Goal: Transaction & Acquisition: Purchase product/service

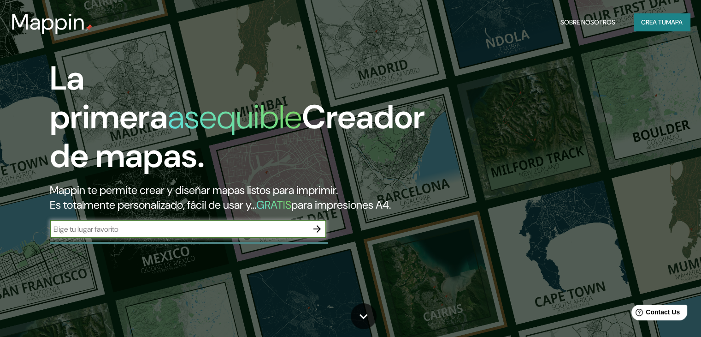
click at [260, 237] on div "​" at bounding box center [188, 228] width 277 height 18
type input "c"
type input "XOCHIMILCO CDMX"
click at [312, 234] on icon "button" at bounding box center [317, 228] width 11 height 11
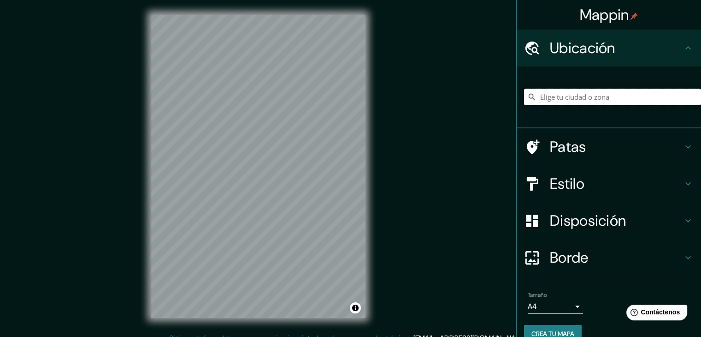
click at [615, 92] on input "Elige tu ciudad o zona" at bounding box center [612, 97] width 177 height 17
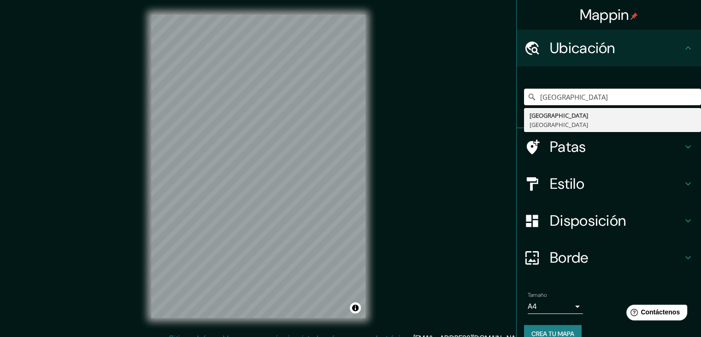
drag, startPoint x: 658, startPoint y: 97, endPoint x: 514, endPoint y: 103, distance: 144.4
click at [517, 103] on div "[GEOGRAPHIC_DATA] [GEOGRAPHIC_DATA] [GEOGRAPHIC_DATA]" at bounding box center [609, 97] width 184 height 62
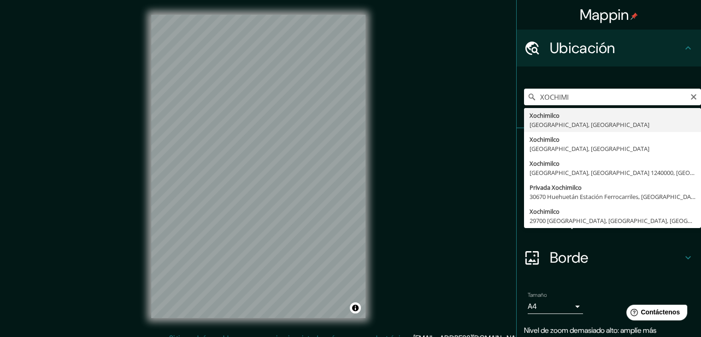
type input "[GEOGRAPHIC_DATA], [GEOGRAPHIC_DATA], [GEOGRAPHIC_DATA]"
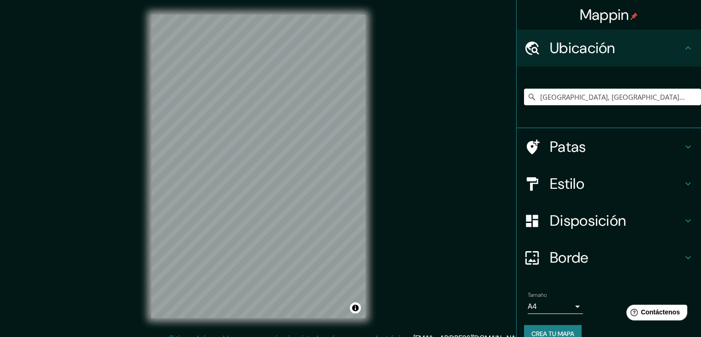
click at [0, 10] on div "Mappin Ubicación Xochimilco, [GEOGRAPHIC_DATA], [GEOGRAPHIC_DATA] [GEOGRAPHIC_D…" at bounding box center [350, 173] width 701 height 347
click at [635, 104] on input "[GEOGRAPHIC_DATA], [GEOGRAPHIC_DATA], [GEOGRAPHIC_DATA]" at bounding box center [612, 97] width 177 height 17
click at [564, 98] on input "[GEOGRAPHIC_DATA], [GEOGRAPHIC_DATA], [GEOGRAPHIC_DATA]" at bounding box center [612, 97] width 177 height 17
click at [690, 92] on button "Claro" at bounding box center [693, 96] width 7 height 9
click at [612, 93] on input "Elige tu ciudad o zona" at bounding box center [612, 97] width 177 height 17
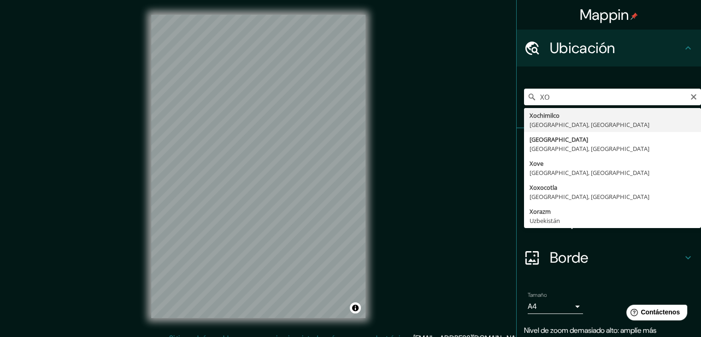
type input "[GEOGRAPHIC_DATA], [GEOGRAPHIC_DATA], [GEOGRAPHIC_DATA]"
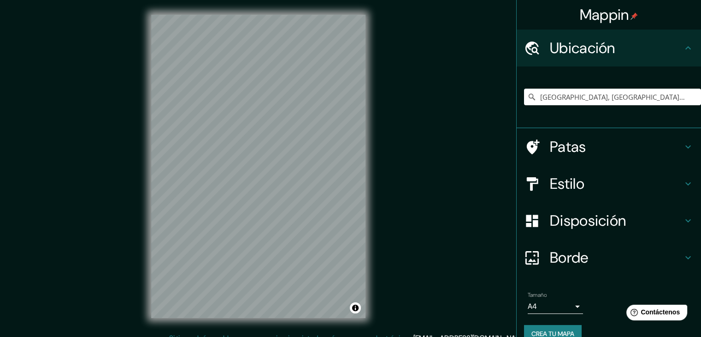
click at [569, 311] on body "Mappin Ubicación Xochimilco, [GEOGRAPHIC_DATA], [GEOGRAPHIC_DATA] [GEOGRAPHIC_D…" at bounding box center [350, 168] width 701 height 337
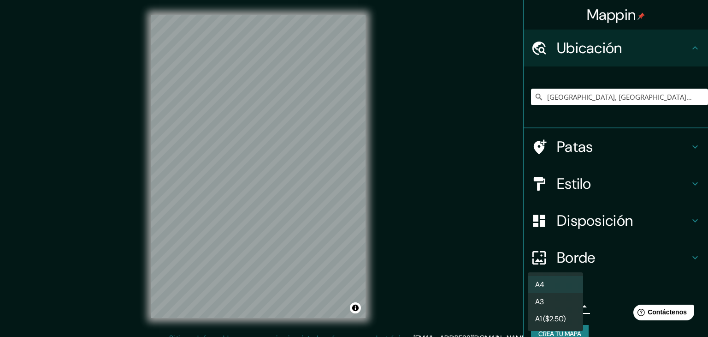
click at [575, 305] on li "A3" at bounding box center [555, 301] width 55 height 17
click at [572, 307] on body "Mappin Ubicación Xochimilco, [GEOGRAPHIC_DATA], [GEOGRAPHIC_DATA] [GEOGRAPHIC_D…" at bounding box center [354, 168] width 708 height 337
click at [566, 312] on li "A1 ($2.50)" at bounding box center [555, 318] width 55 height 17
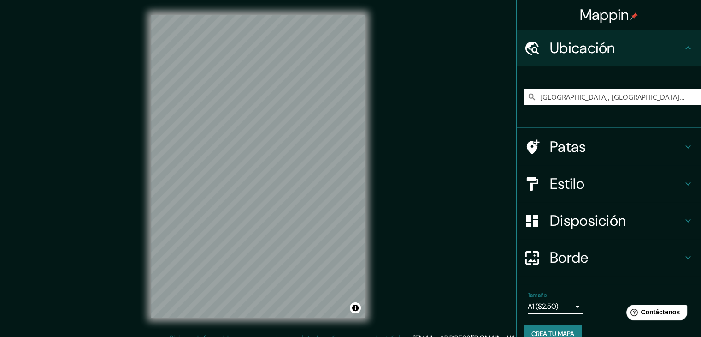
click at [569, 308] on body "Mappin Ubicación Xochimilco, [GEOGRAPHIC_DATA], [GEOGRAPHIC_DATA] [GEOGRAPHIC_D…" at bounding box center [350, 168] width 701 height 337
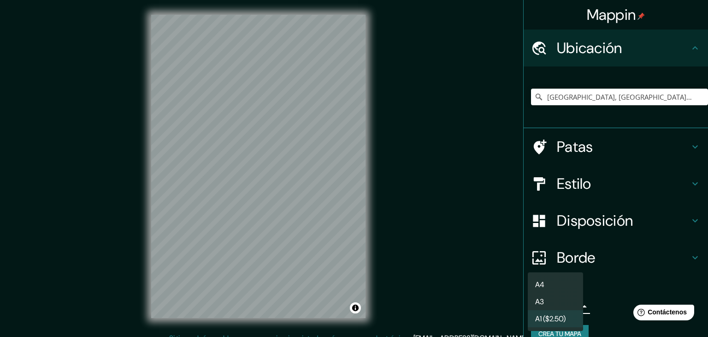
click at [566, 290] on li "A4" at bounding box center [555, 284] width 55 height 17
type input "single"
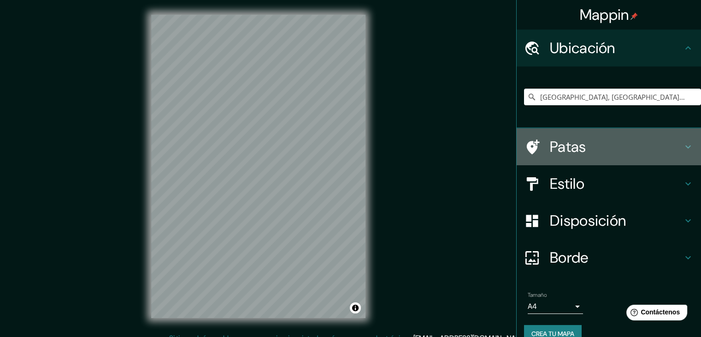
click at [585, 141] on h4 "Patas" at bounding box center [616, 146] width 133 height 18
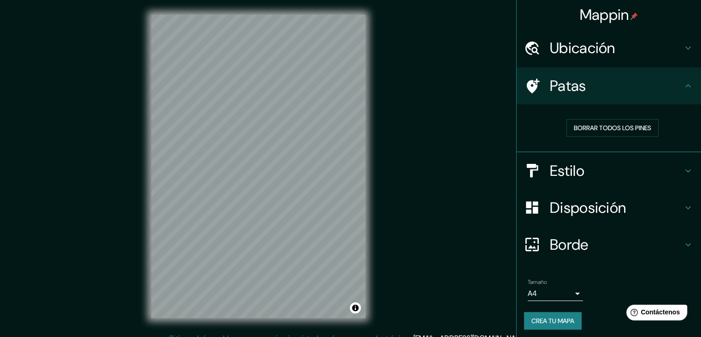
click at [589, 160] on div "Estilo" at bounding box center [609, 170] width 184 height 37
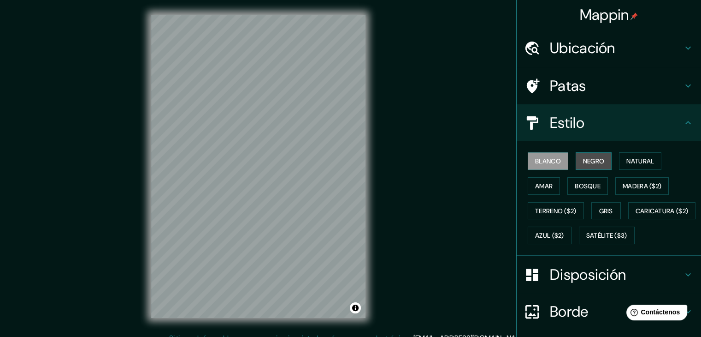
click at [589, 160] on font "Negro" at bounding box center [594, 161] width 22 height 8
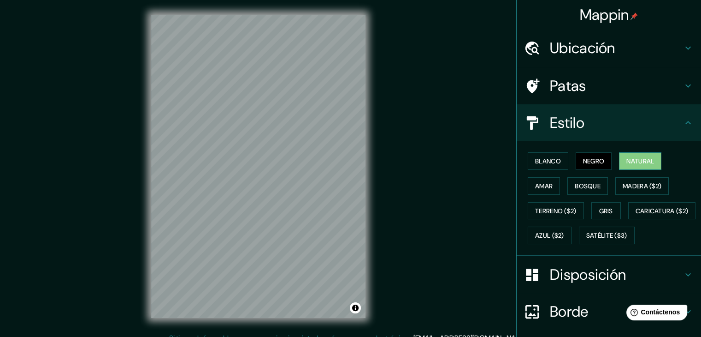
click at [627, 157] on font "Natural" at bounding box center [641, 161] width 28 height 8
click at [535, 182] on font "Amar" at bounding box center [544, 186] width 18 height 8
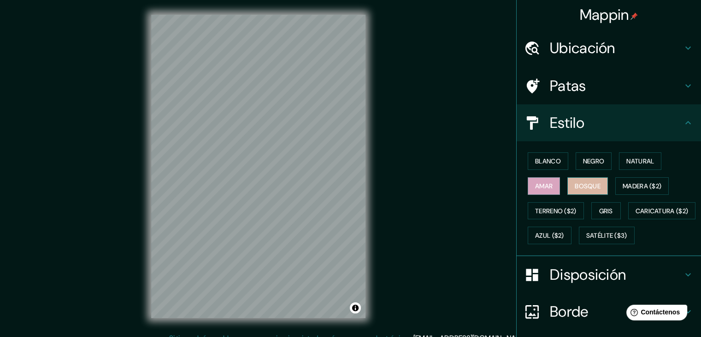
click at [575, 183] on font "Bosque" at bounding box center [588, 186] width 26 height 8
click at [624, 190] on font "Madera ($2)" at bounding box center [642, 186] width 39 height 12
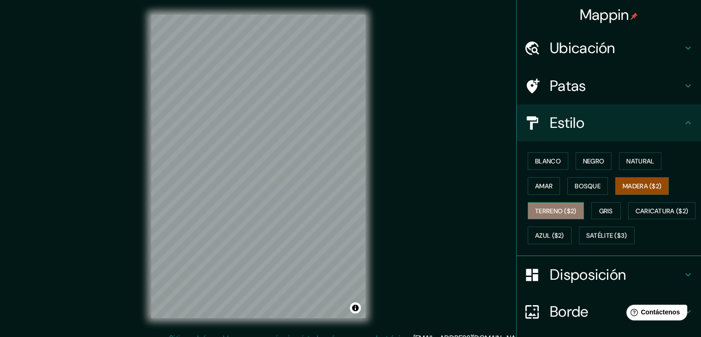
click at [566, 216] on button "Terreno ($2)" at bounding box center [556, 211] width 56 height 18
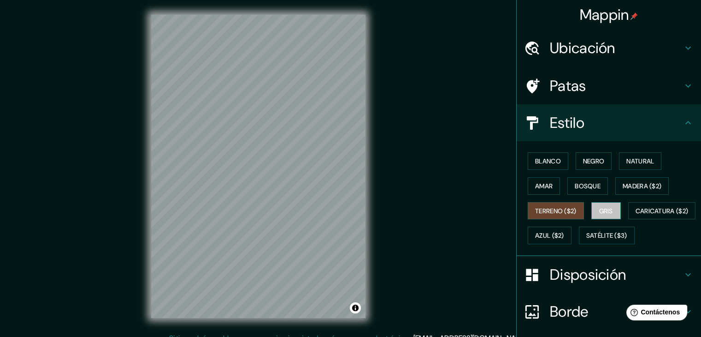
click at [601, 210] on font "Gris" at bounding box center [606, 211] width 14 height 8
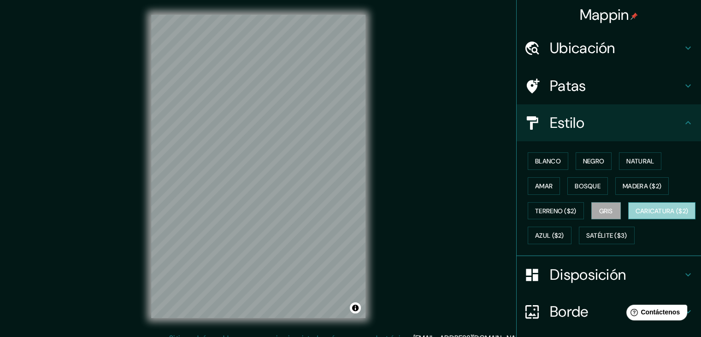
click at [636, 215] on font "Caricatura ($2)" at bounding box center [662, 211] width 53 height 8
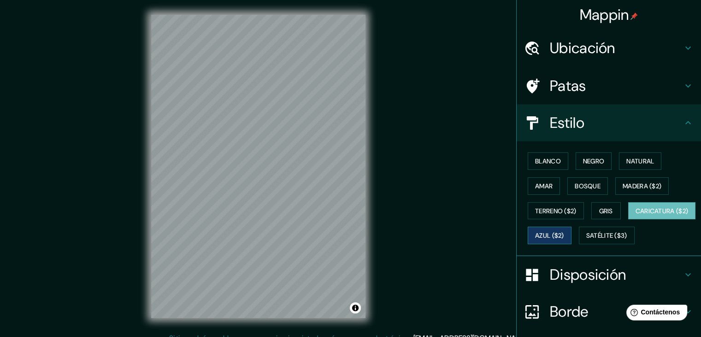
click at [564, 237] on font "Azul ($2)" at bounding box center [549, 235] width 29 height 8
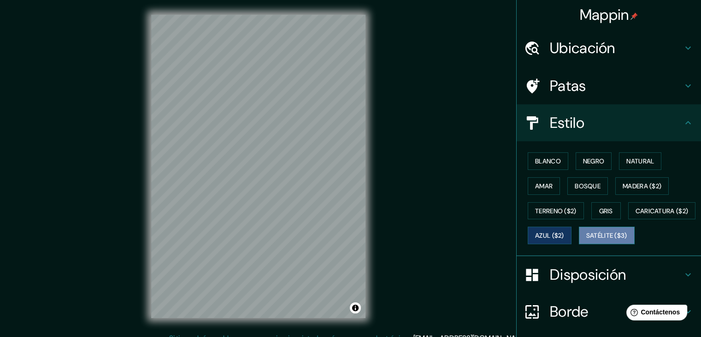
click at [586, 240] on font "Satélite ($3)" at bounding box center [606, 235] width 41 height 8
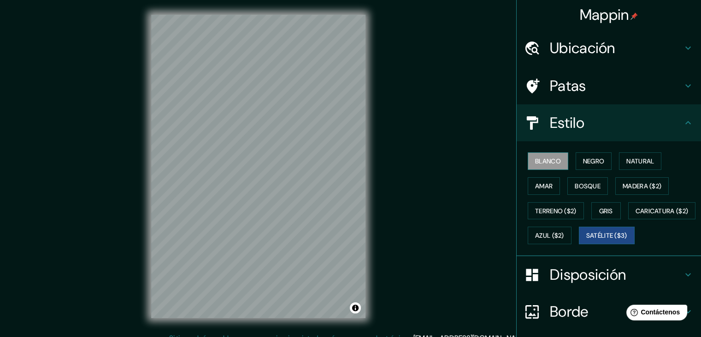
click at [550, 163] on font "Blanco" at bounding box center [548, 161] width 26 height 8
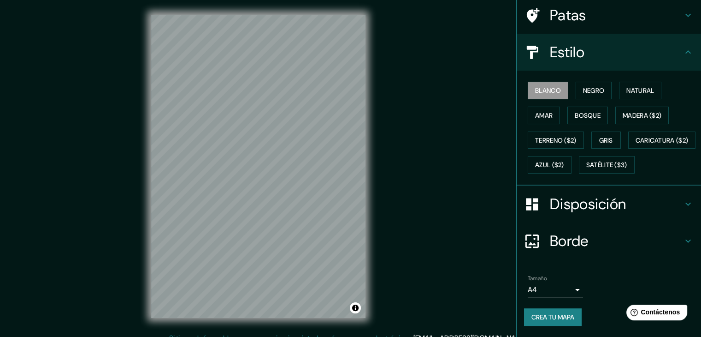
scroll to position [11, 0]
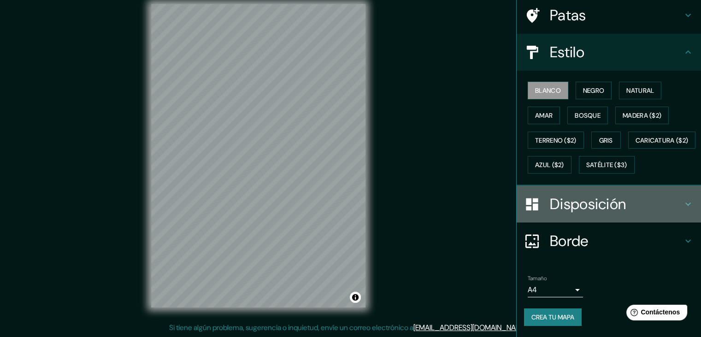
click at [692, 222] on div "Disposición" at bounding box center [609, 203] width 184 height 37
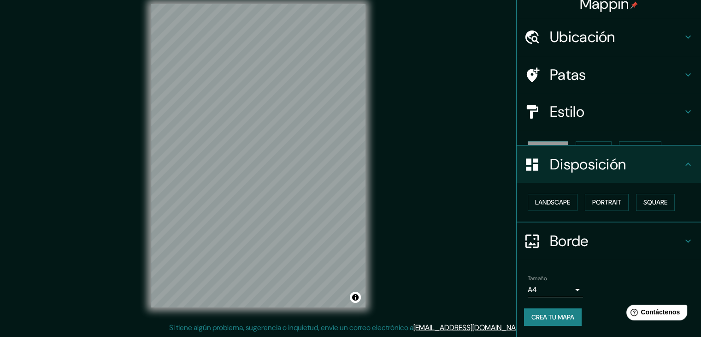
scroll to position [0, 0]
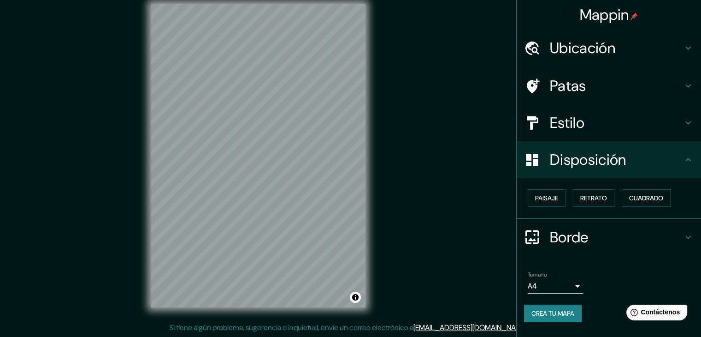
click at [568, 309] on font "Crea tu mapa" at bounding box center [553, 313] width 43 height 8
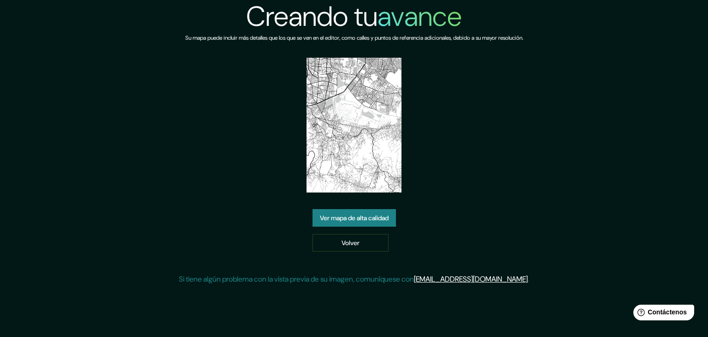
click at [394, 220] on link "Ver mapa de alta calidad" at bounding box center [354, 218] width 83 height 18
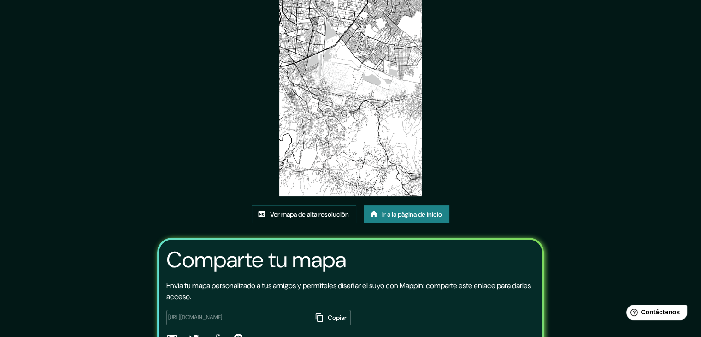
scroll to position [97, 0]
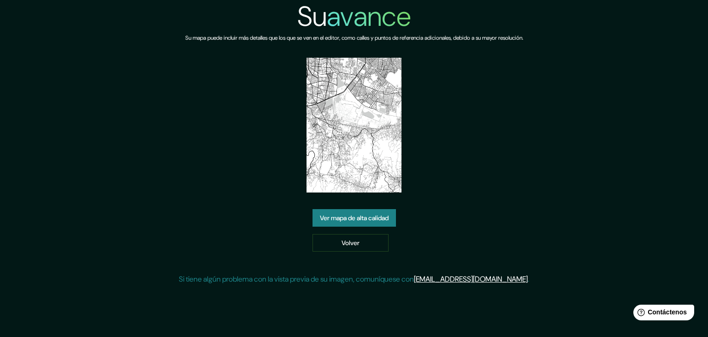
click at [364, 165] on img at bounding box center [354, 125] width 95 height 135
click at [341, 126] on img at bounding box center [354, 125] width 95 height 135
click at [351, 113] on img at bounding box center [354, 125] width 95 height 135
click at [370, 214] on font "Ver mapa de alta calidad" at bounding box center [354, 217] width 69 height 8
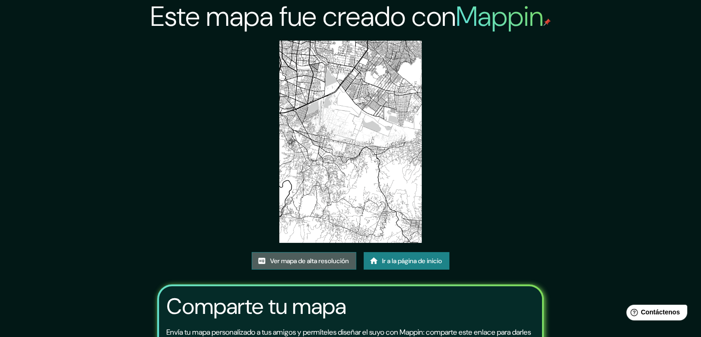
click at [349, 258] on link "Ver mapa de alta resolución" at bounding box center [304, 261] width 105 height 18
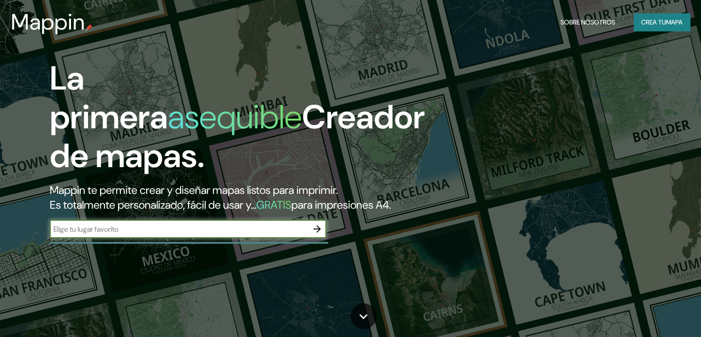
click at [260, 231] on div "La primera asequible Creador de mapas. Mappin te permite crear y diseñar mapas …" at bounding box center [225, 153] width 421 height 188
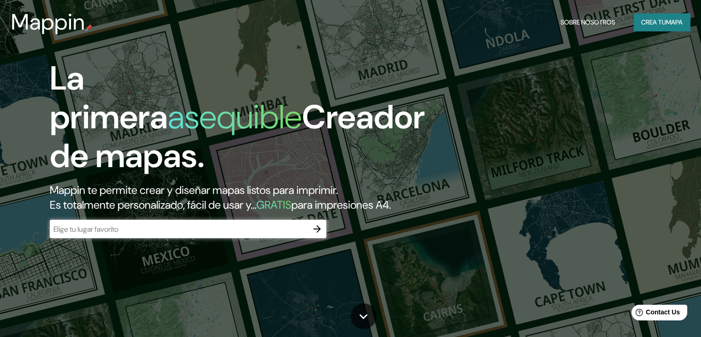
click at [254, 234] on input "text" at bounding box center [179, 229] width 258 height 11
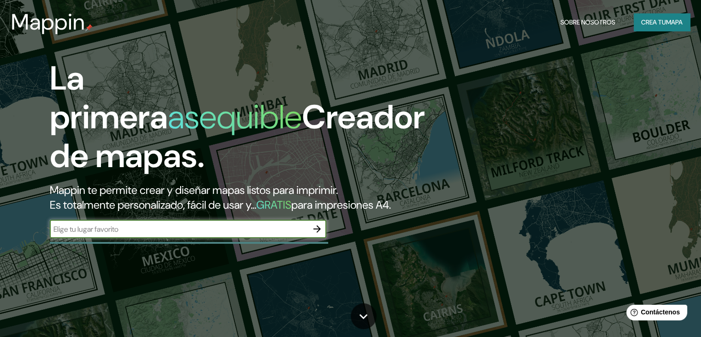
type input "XOCHIMILCO CDMX"
click at [321, 234] on icon "button" at bounding box center [317, 228] width 11 height 11
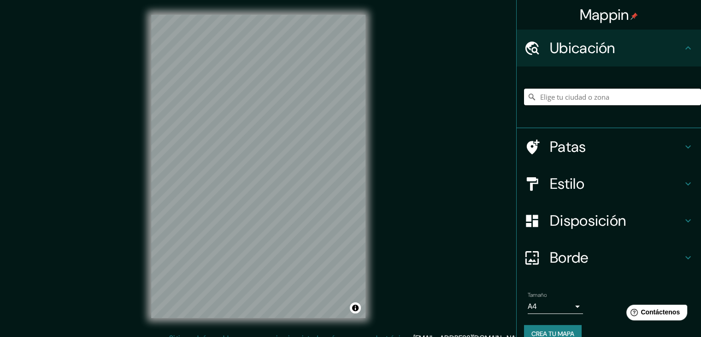
click at [645, 104] on input "Elige tu ciudad o zona" at bounding box center [612, 97] width 177 height 17
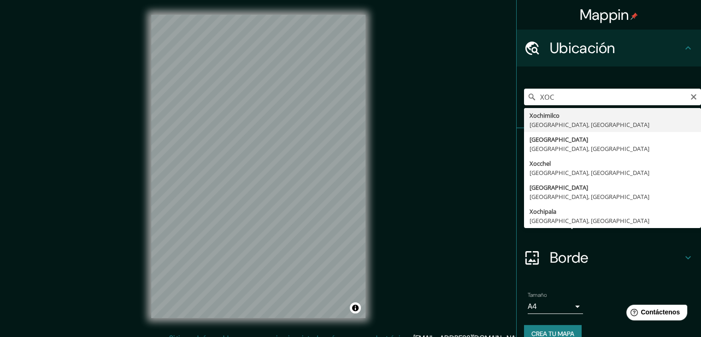
type input "[GEOGRAPHIC_DATA], [GEOGRAPHIC_DATA], [GEOGRAPHIC_DATA]"
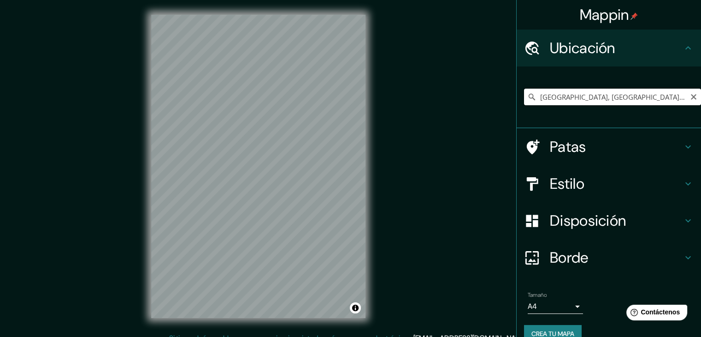
click at [598, 102] on input "[GEOGRAPHIC_DATA], [GEOGRAPHIC_DATA], [GEOGRAPHIC_DATA]" at bounding box center [612, 97] width 177 height 17
click at [688, 102] on input "[GEOGRAPHIC_DATA], [GEOGRAPHIC_DATA], [GEOGRAPHIC_DATA]" at bounding box center [612, 97] width 177 height 17
click at [691, 95] on icon "Claro" at bounding box center [694, 97] width 6 height 6
paste input "C. Maíz 121, Santiago Tepalcatlalpan, Xochimilco, 16200 Ciudad de México, CDMX"
click at [673, 104] on input "Calle Maíz 121, 16200 Mexico City, Mexico" at bounding box center [612, 97] width 177 height 17
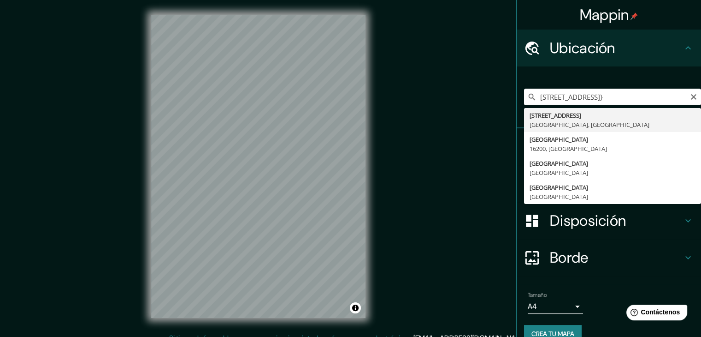
type input "Calle Maíz 121, 16200 Mexico City, Mexico"
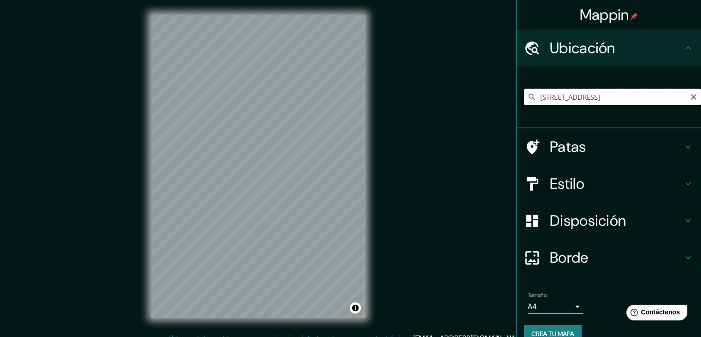
click at [611, 104] on input "Calle Maíz 121, 16200 Mexico City, Mexico" at bounding box center [612, 97] width 177 height 17
click at [617, 102] on input "Calle Maíz 121, 16200 Mexico City, Mexico" at bounding box center [612, 97] width 177 height 17
